Goal: Task Accomplishment & Management: Manage account settings

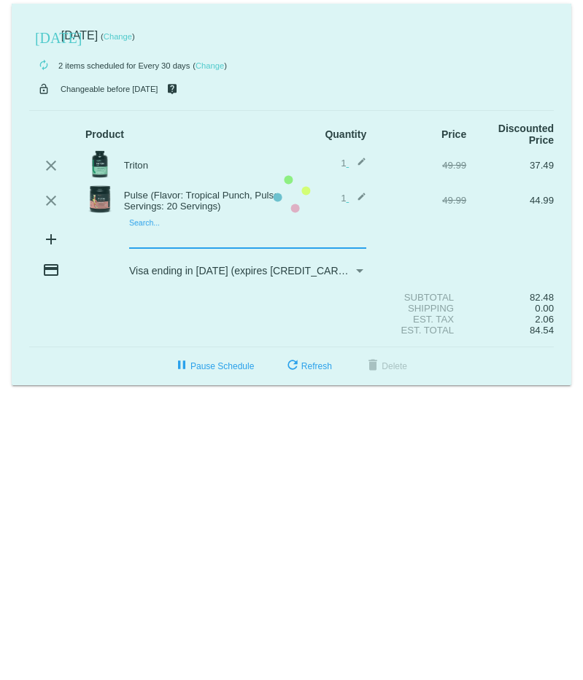
click at [179, 229] on mat-card "[DATE] [DATE] ( Change ) autorenew 2 items scheduled for Every 30 days ( Change…" at bounding box center [292, 195] width 560 height 382
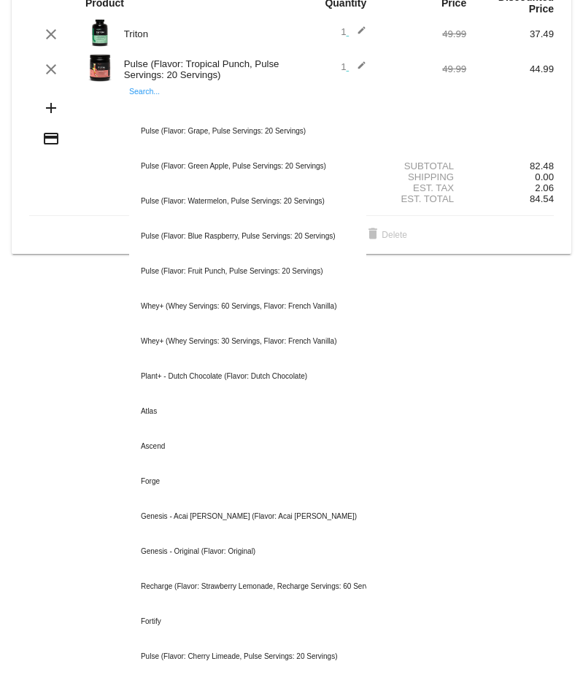
scroll to position [219, 0]
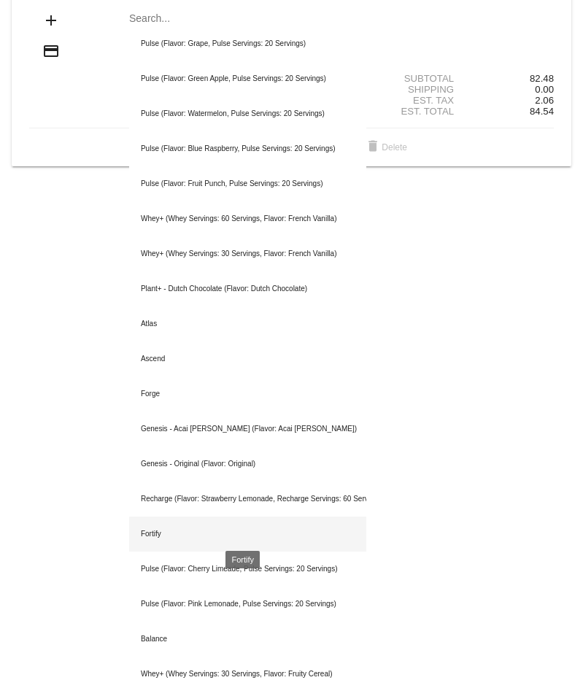
click at [166, 517] on div "Fortify" at bounding box center [247, 534] width 237 height 35
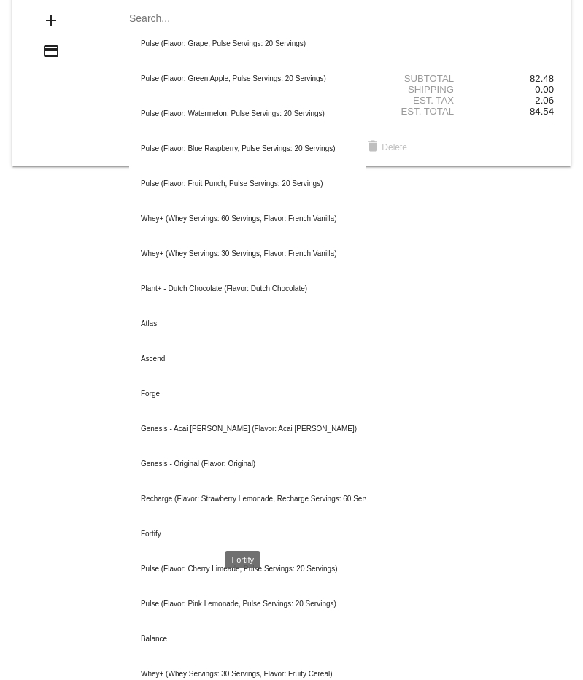
scroll to position [0, 0]
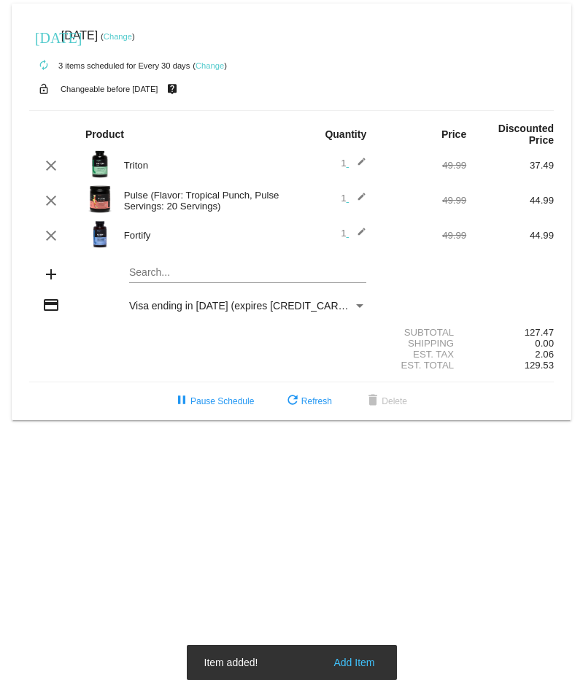
click at [104, 227] on img at bounding box center [99, 234] width 29 height 29
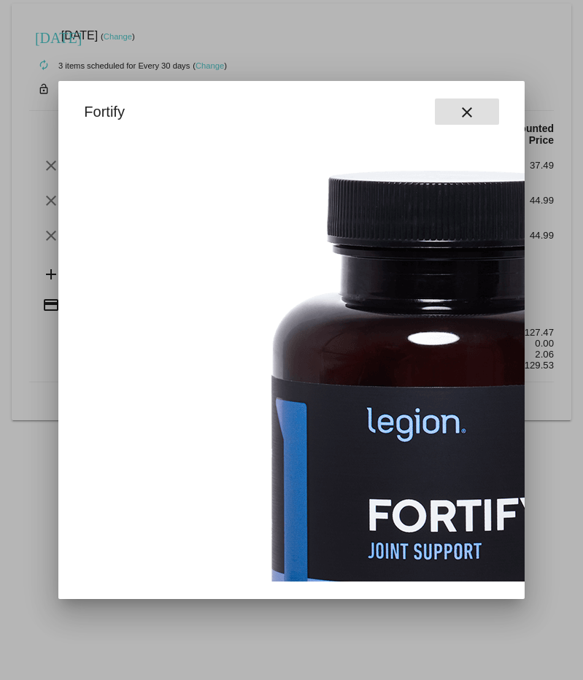
click at [471, 115] on mat-icon "close" at bounding box center [467, 113] width 18 height 18
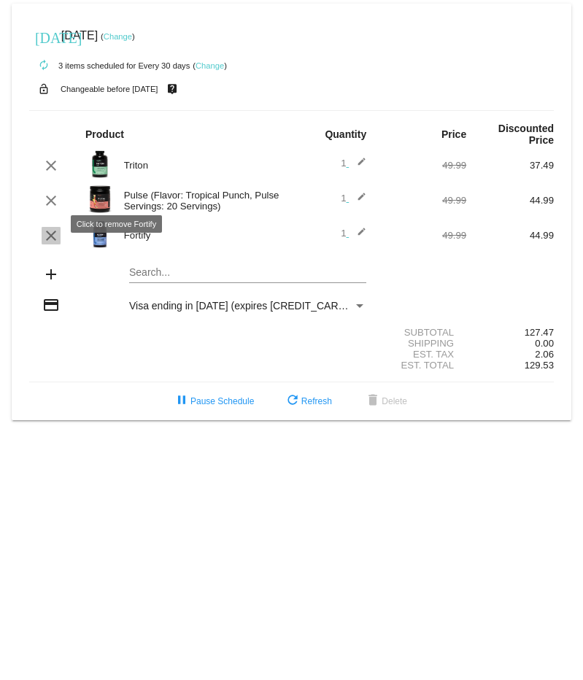
click at [54, 227] on mat-icon "clear" at bounding box center [51, 236] width 18 height 18
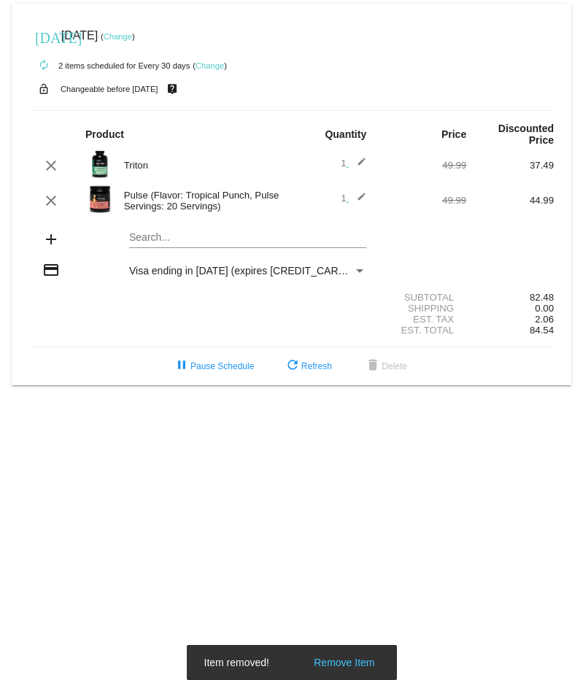
click at [180, 225] on mat-card "[DATE] [DATE] ( Change ) autorenew 2 items scheduled for Every 30 days ( Change…" at bounding box center [292, 195] width 560 height 382
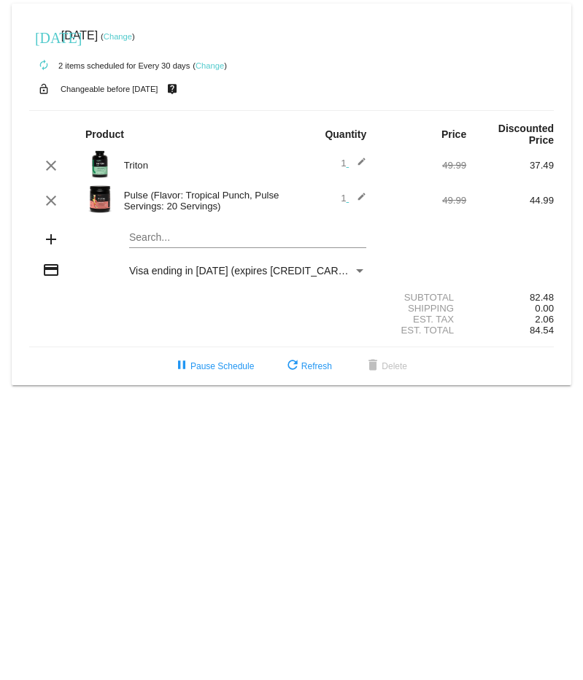
click at [146, 225] on mat-card "[DATE] [DATE] ( Change ) autorenew 2 items scheduled for Every 30 days ( Change…" at bounding box center [292, 195] width 560 height 382
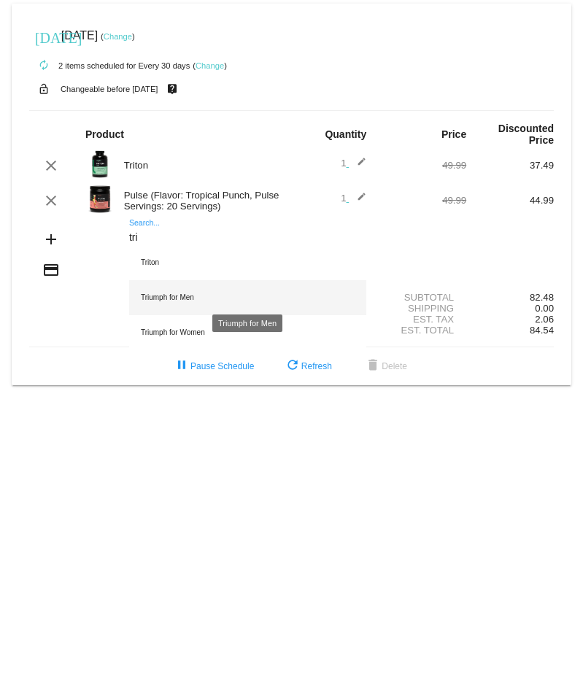
type input "tri"
click at [186, 285] on div "Triumph for Men" at bounding box center [247, 297] width 237 height 35
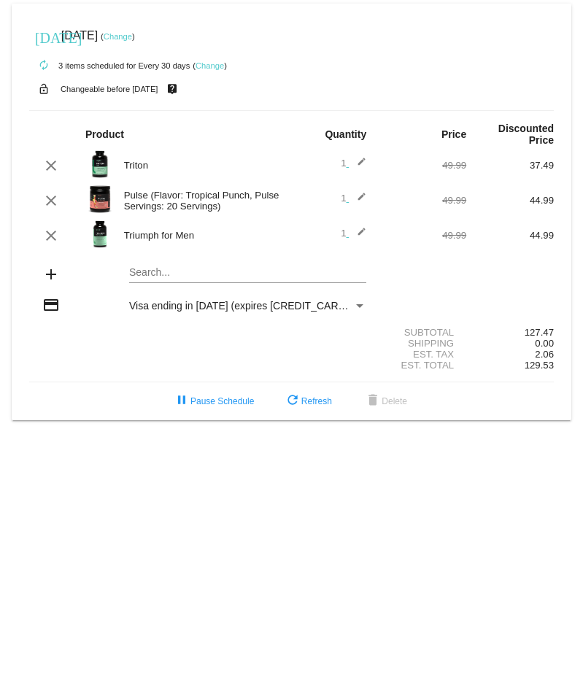
click at [99, 151] on img at bounding box center [99, 164] width 29 height 29
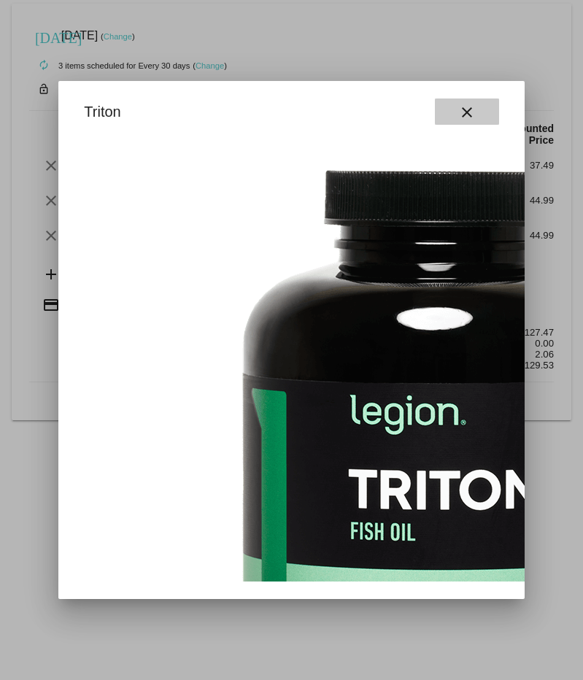
click at [466, 109] on mat-icon "close" at bounding box center [467, 113] width 18 height 18
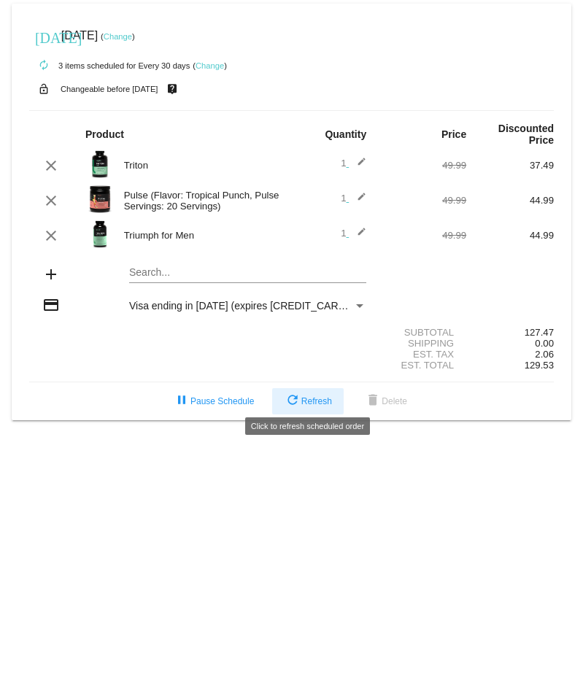
click at [318, 396] on span "refresh Refresh" at bounding box center [308, 401] width 48 height 10
